Goal: Task Accomplishment & Management: Manage account settings

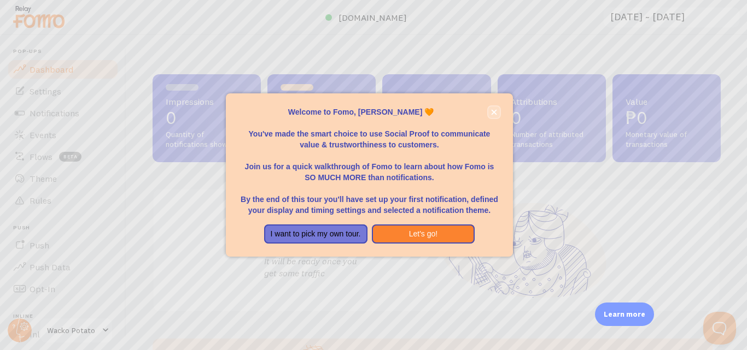
click at [495, 111] on icon "close," at bounding box center [493, 111] width 5 height 5
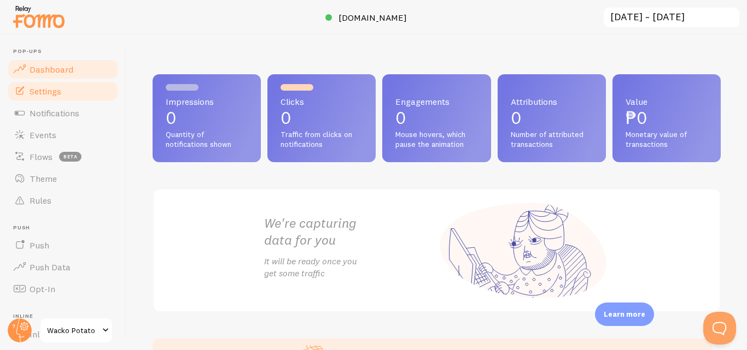
click at [54, 94] on span "Settings" at bounding box center [46, 91] width 32 height 11
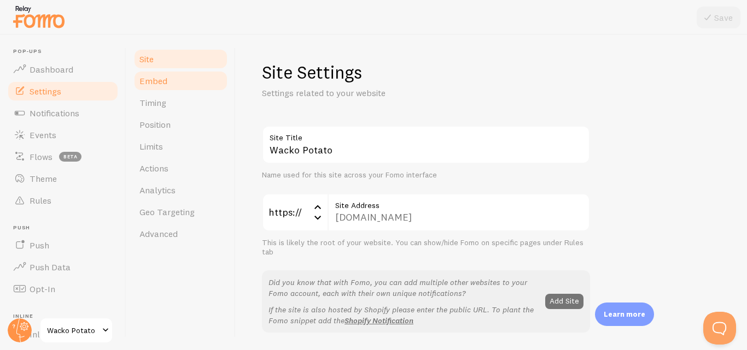
click at [171, 82] on link "Embed" at bounding box center [181, 81] width 96 height 22
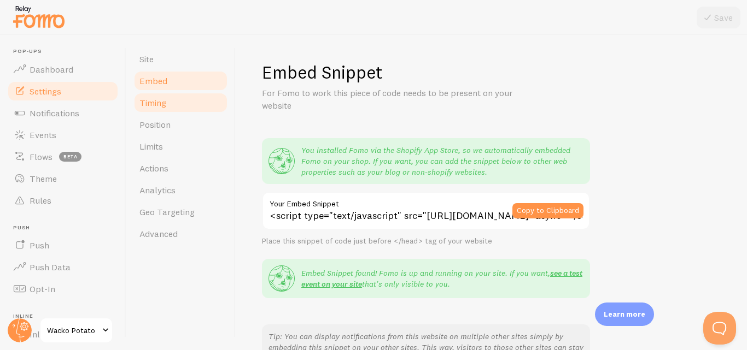
click at [153, 107] on span "Timing" at bounding box center [152, 102] width 27 height 11
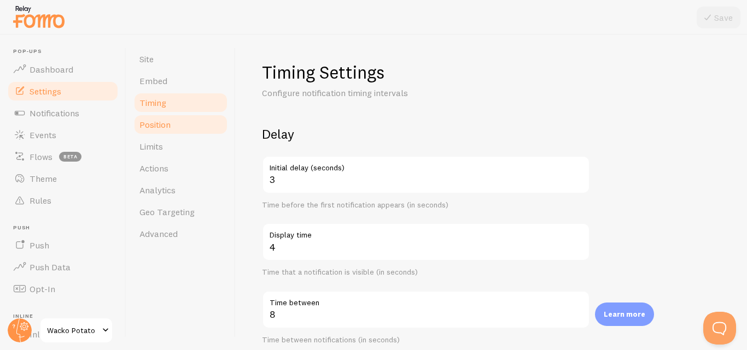
click at [155, 128] on span "Position" at bounding box center [154, 124] width 31 height 11
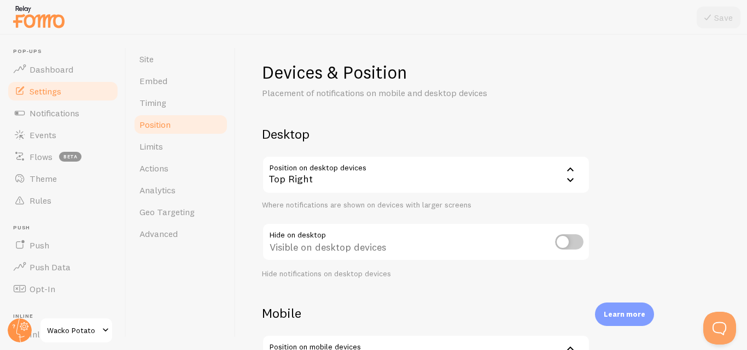
scroll to position [161, 0]
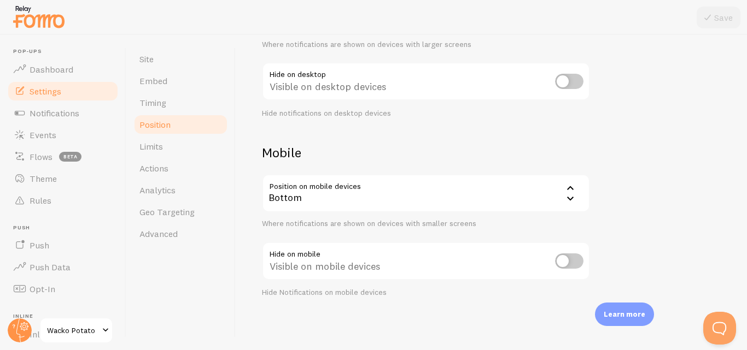
click at [536, 200] on div "Bottom" at bounding box center [426, 193] width 328 height 38
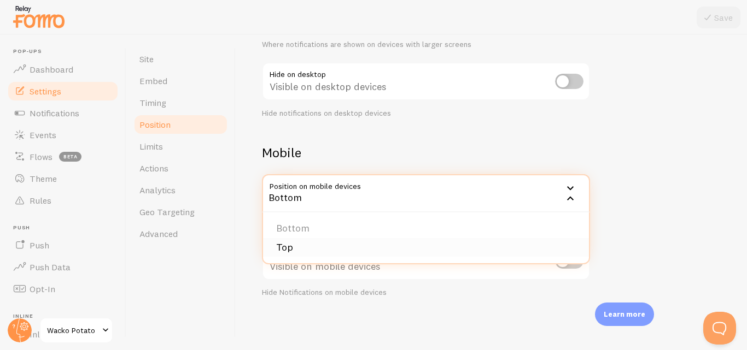
click at [511, 249] on li "Top" at bounding box center [426, 247] width 326 height 19
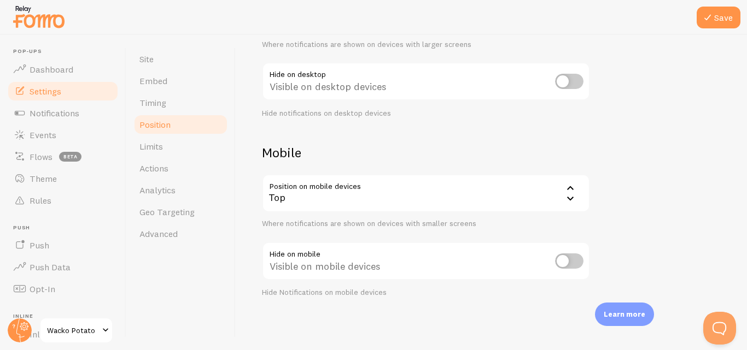
click at [644, 225] on div "Devices & Position Placement of notifications on mobile and desktop devices Des…" at bounding box center [491, 99] width 459 height 397
click at [724, 16] on button "Save" at bounding box center [718, 18] width 44 height 22
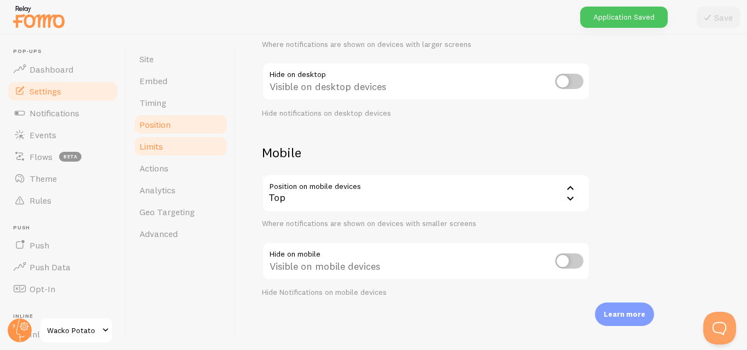
click at [181, 146] on link "Limits" at bounding box center [181, 147] width 96 height 22
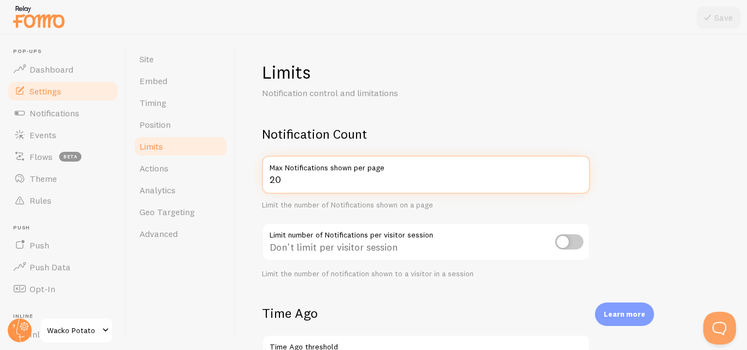
click at [284, 180] on input "20" at bounding box center [426, 175] width 328 height 38
type input "2"
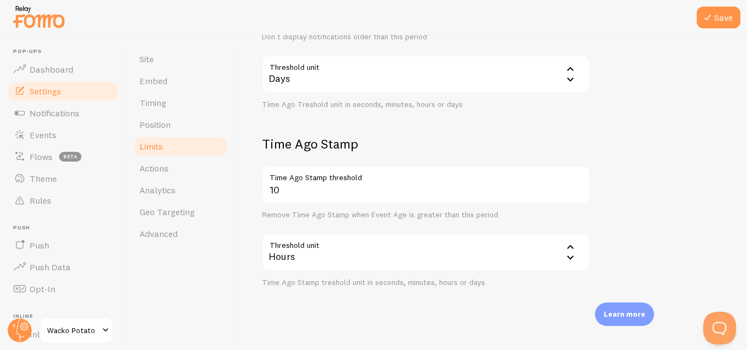
scroll to position [359, 0]
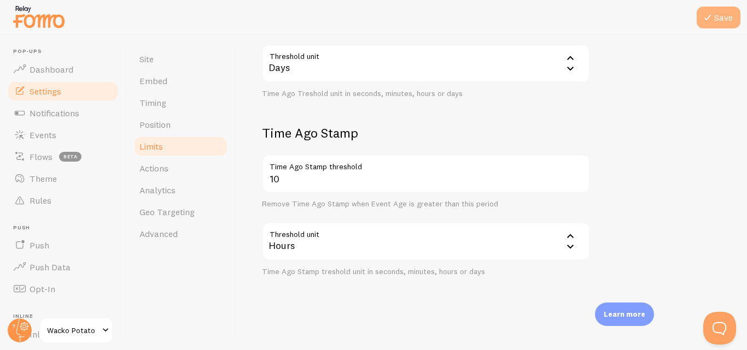
type input "10"
click at [714, 17] on button "Save" at bounding box center [718, 18] width 44 height 22
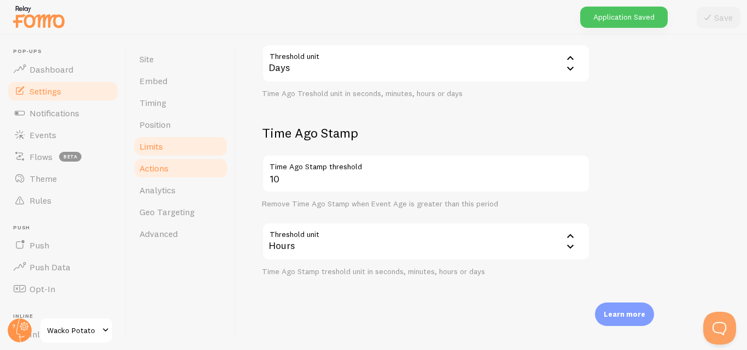
click at [162, 173] on span "Actions" at bounding box center [153, 168] width 29 height 11
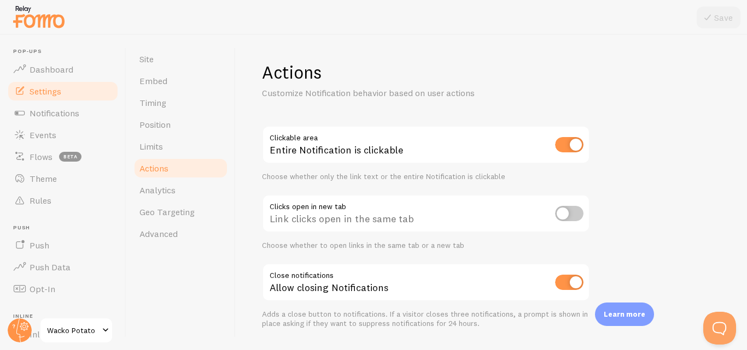
click at [557, 147] on input "checkbox" at bounding box center [569, 144] width 28 height 15
checkbox input "false"
click at [560, 285] on input "checkbox" at bounding box center [569, 282] width 28 height 15
checkbox input "false"
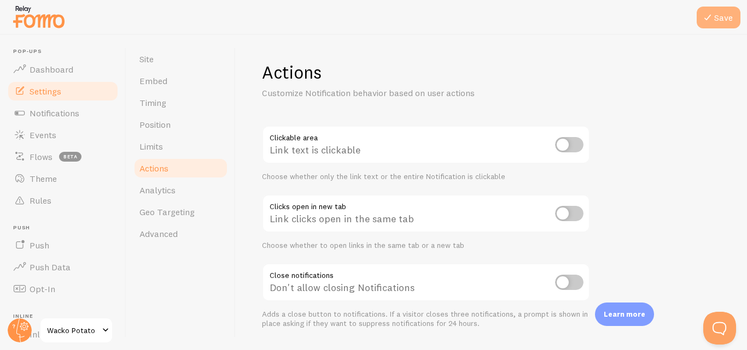
click at [723, 15] on button "Save" at bounding box center [718, 18] width 44 height 22
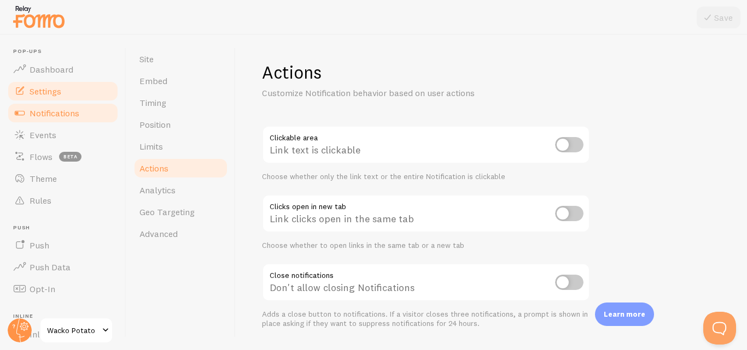
click at [56, 119] on link "Notifications" at bounding box center [63, 113] width 113 height 22
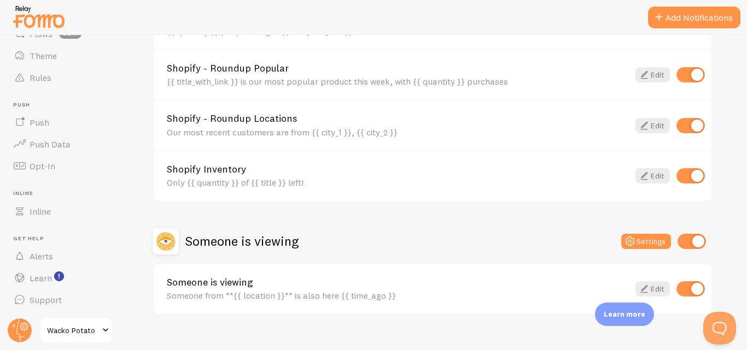
scroll to position [530, 0]
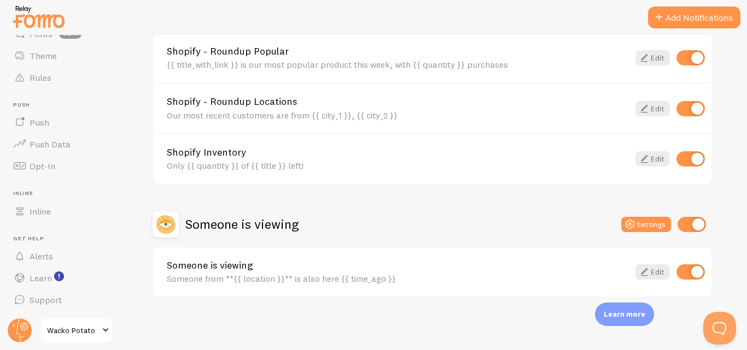
click at [688, 225] on input "checkbox" at bounding box center [691, 224] width 28 height 15
checkbox input "false"
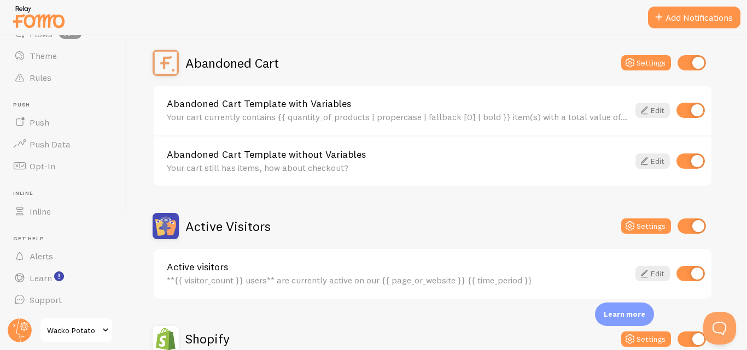
scroll to position [0, 0]
